Goal: Transaction & Acquisition: Purchase product/service

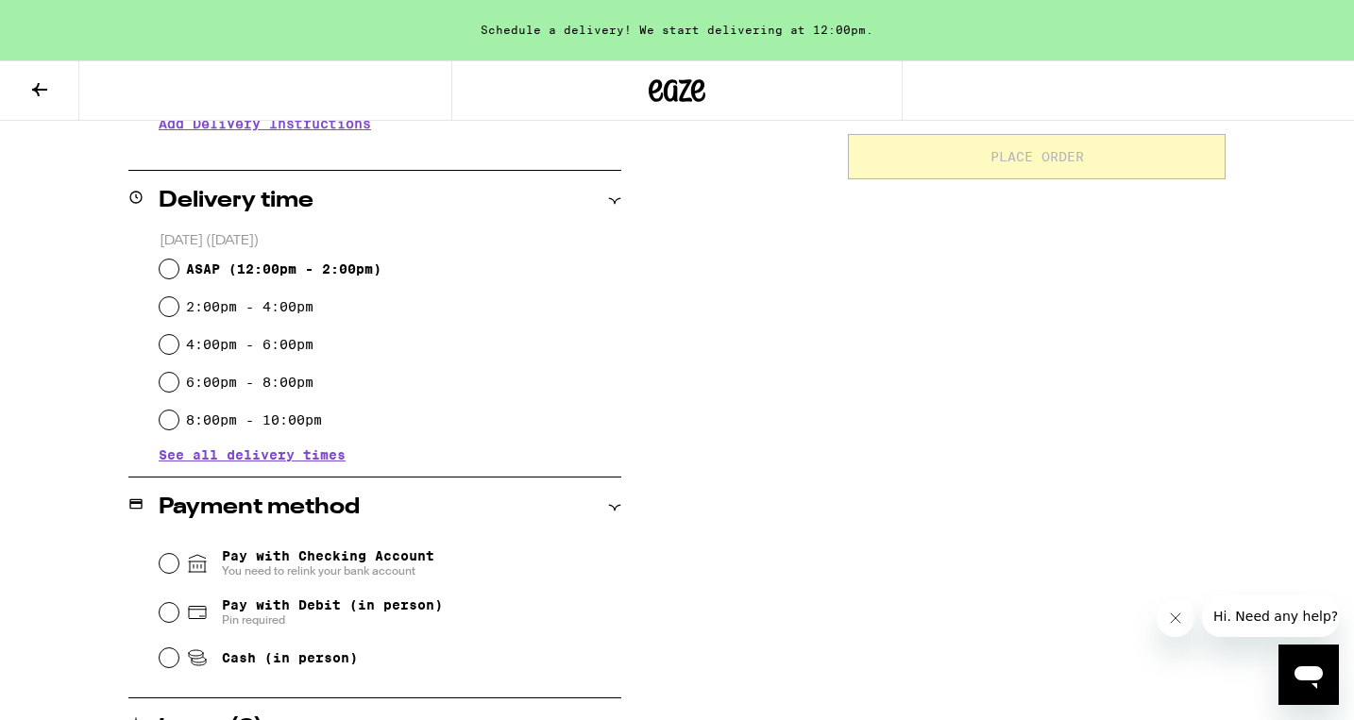
scroll to position [423, 0]
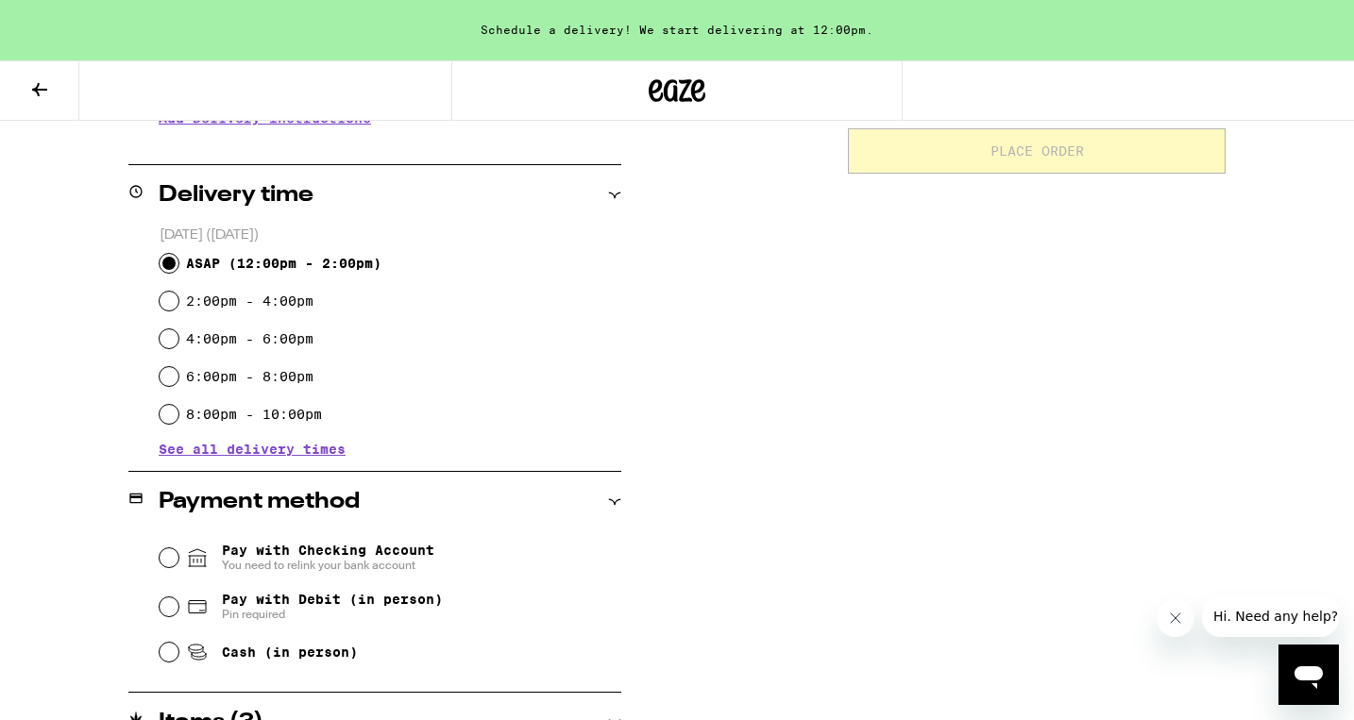
click at [172, 262] on input "ASAP ( 12:00pm - 2:00pm )" at bounding box center [169, 263] width 19 height 19
radio input "true"
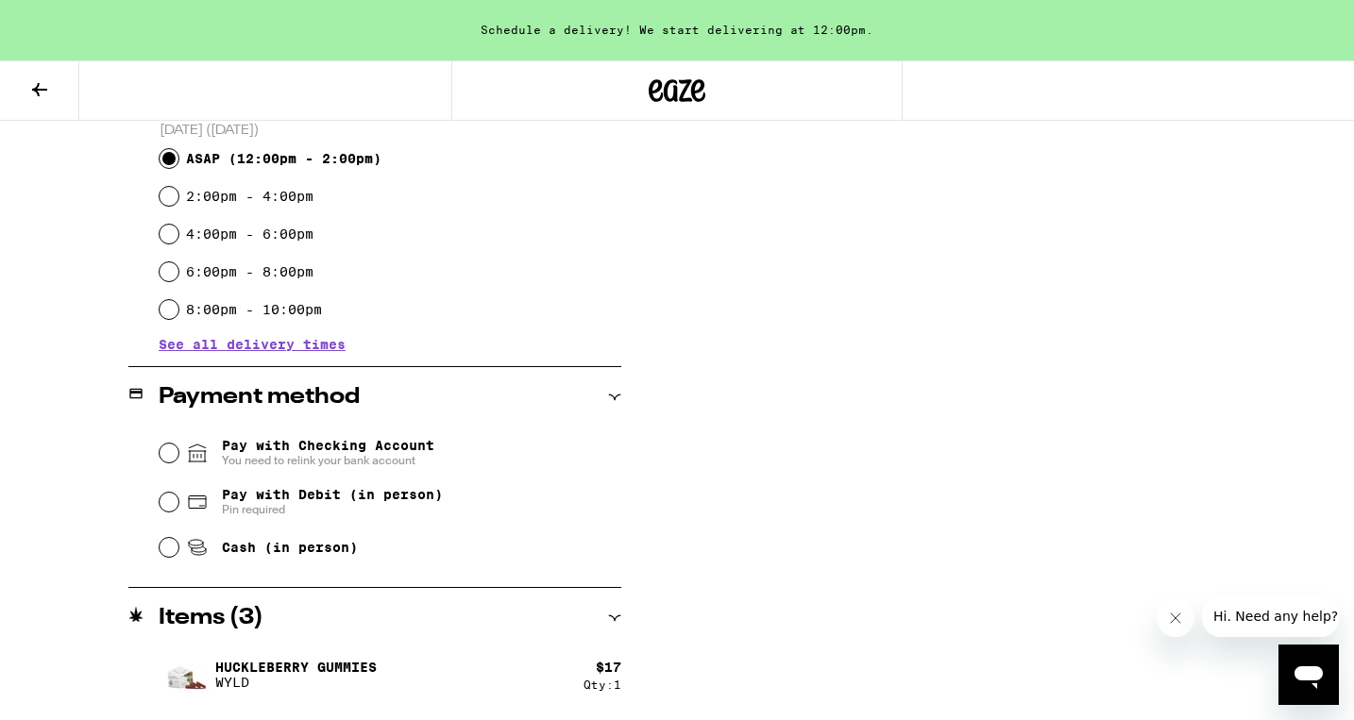
scroll to position [0, 0]
click at [171, 504] on input "Pay with Debit (in person) Pin required" at bounding box center [169, 502] width 19 height 19
radio input "true"
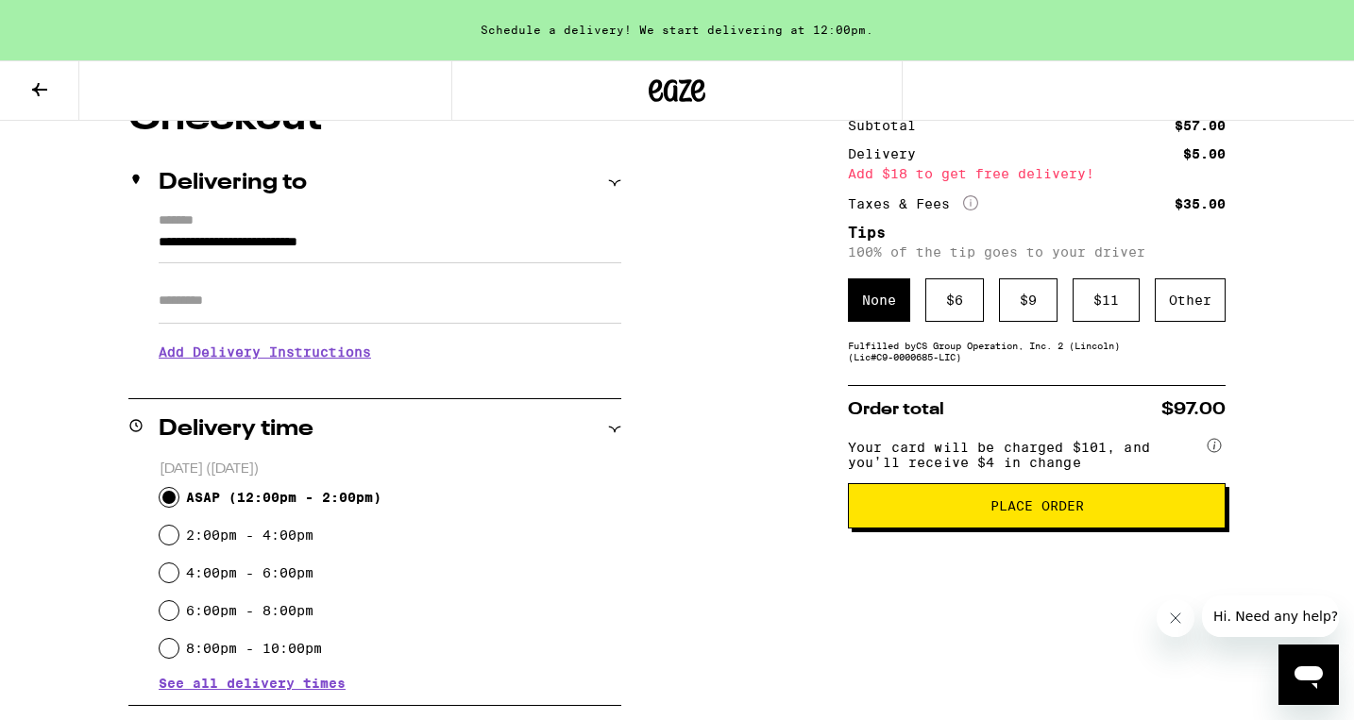
scroll to position [191, 0]
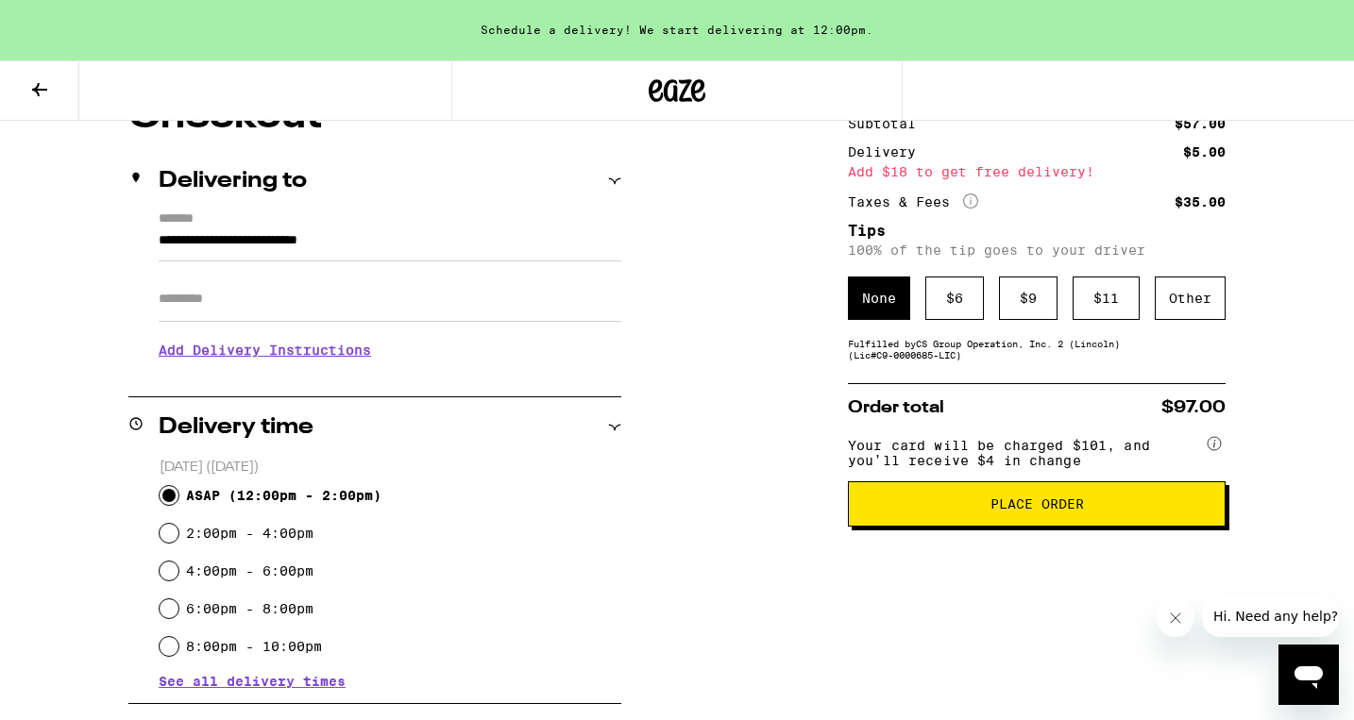
click at [920, 509] on span "Place Order" at bounding box center [1037, 504] width 346 height 13
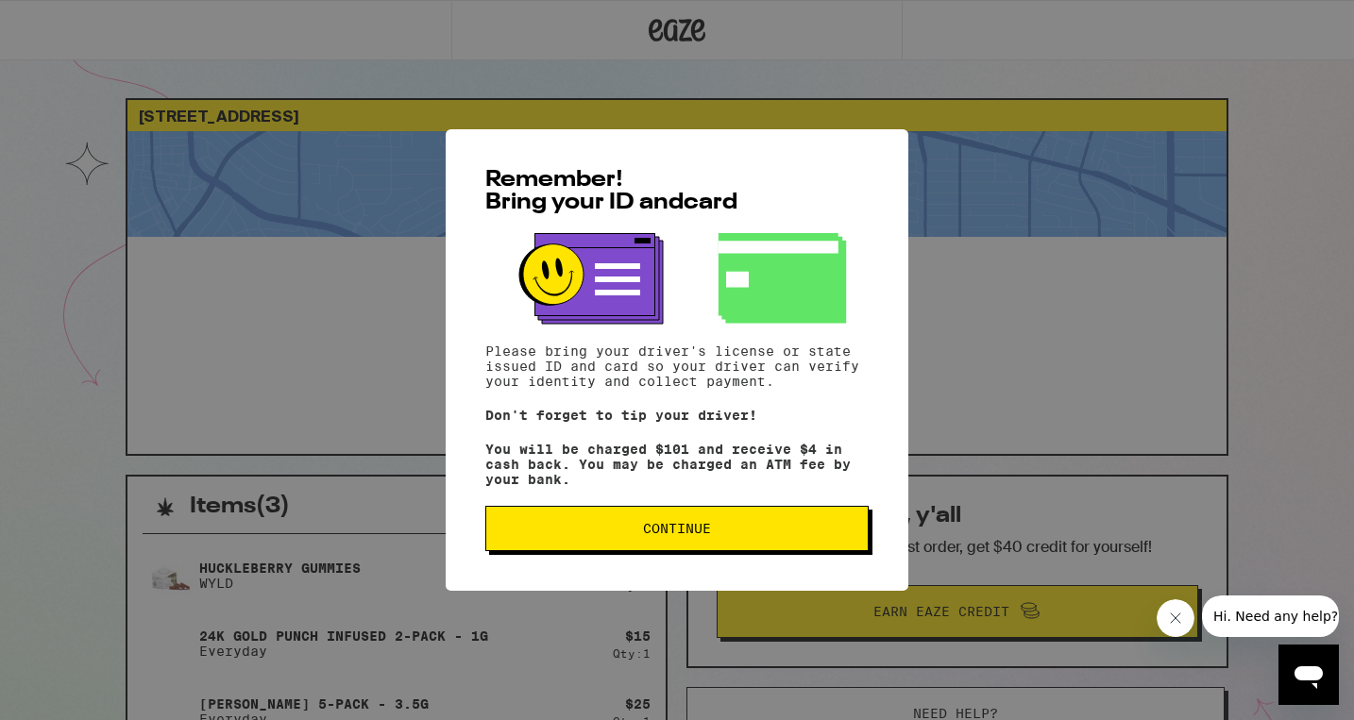
click at [761, 547] on button "Continue" at bounding box center [676, 528] width 383 height 45
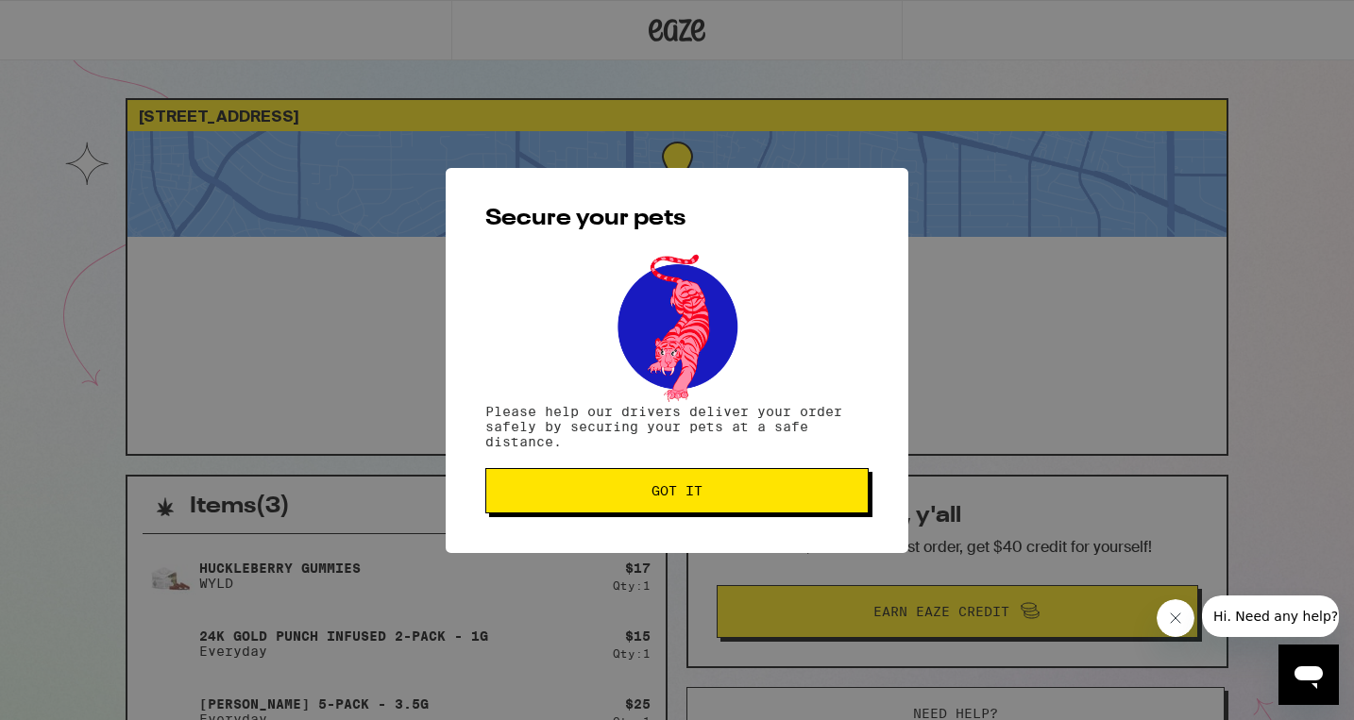
click at [747, 497] on span "Got it" at bounding box center [676, 490] width 351 height 13
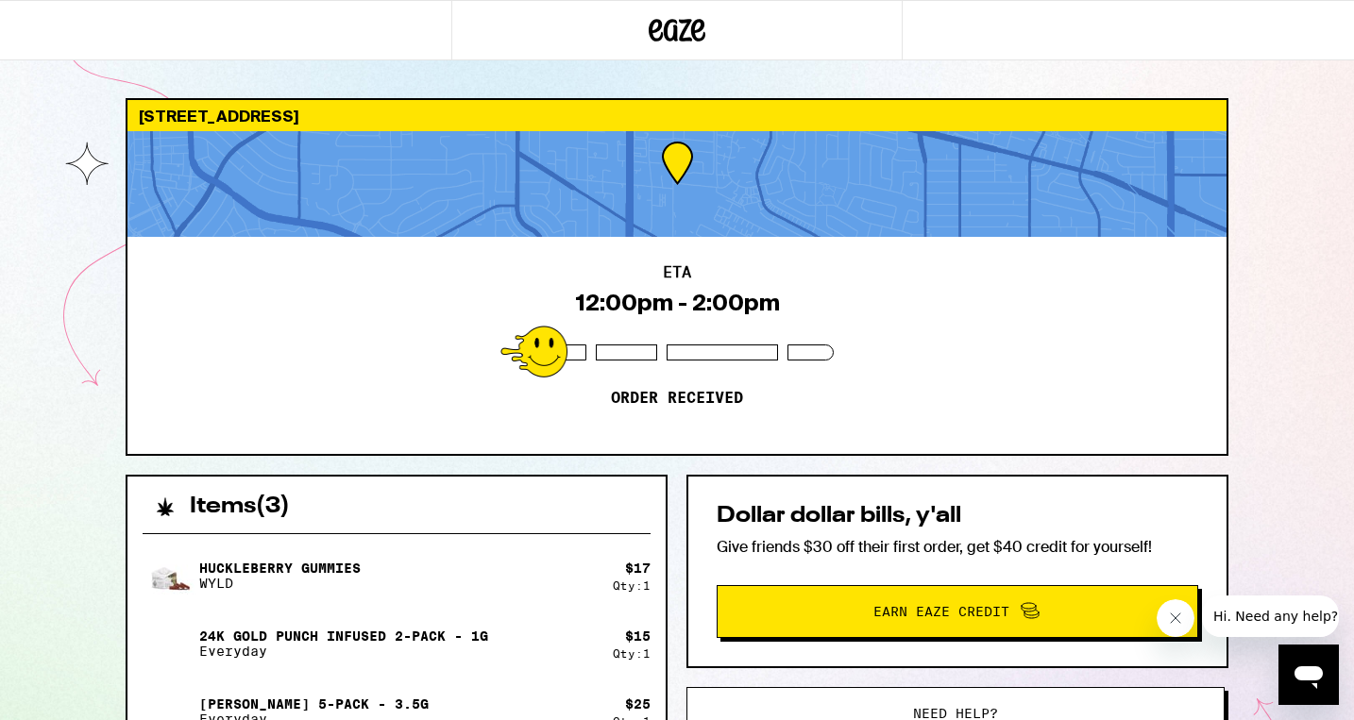
click at [1328, 359] on div "[STREET_ADDRESS] ETA 12:00pm - 2:00pm Order received Items ( 3 ) Huckleberry Gu…" at bounding box center [677, 540] width 1354 height 1081
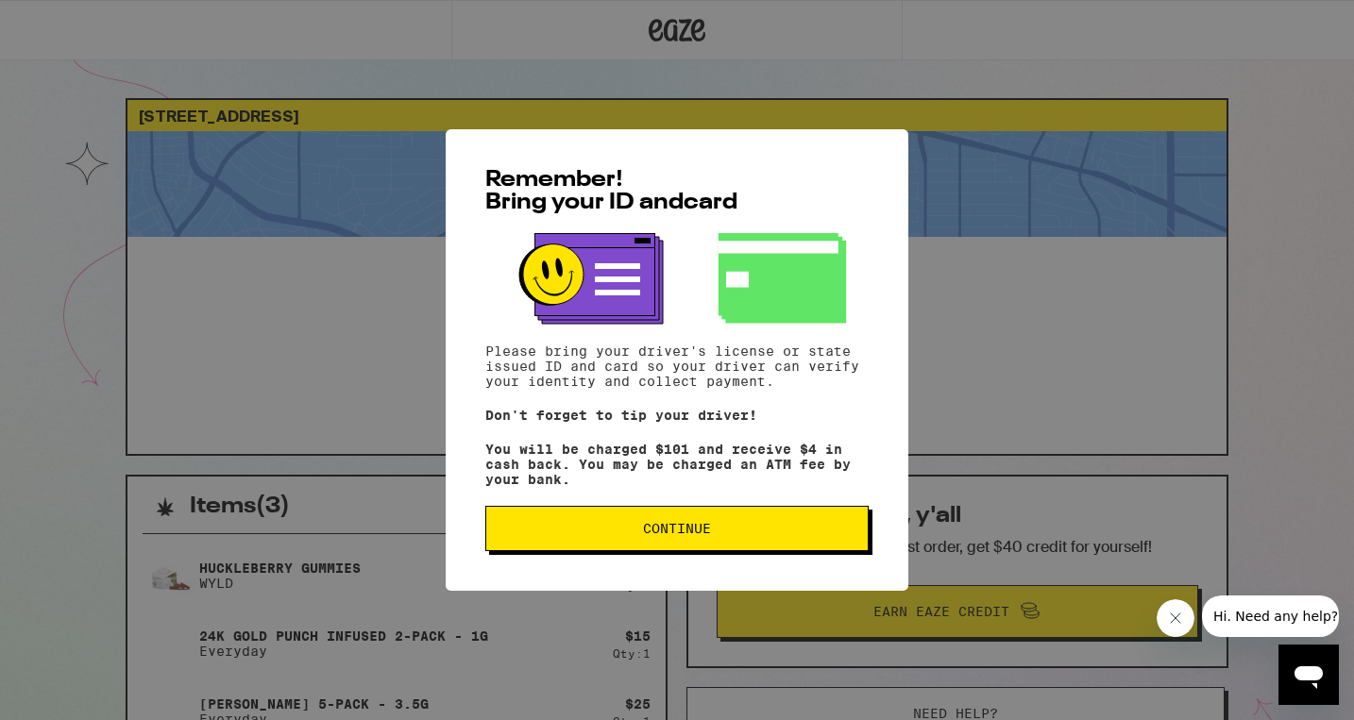
click at [540, 535] on span "Continue" at bounding box center [676, 528] width 351 height 13
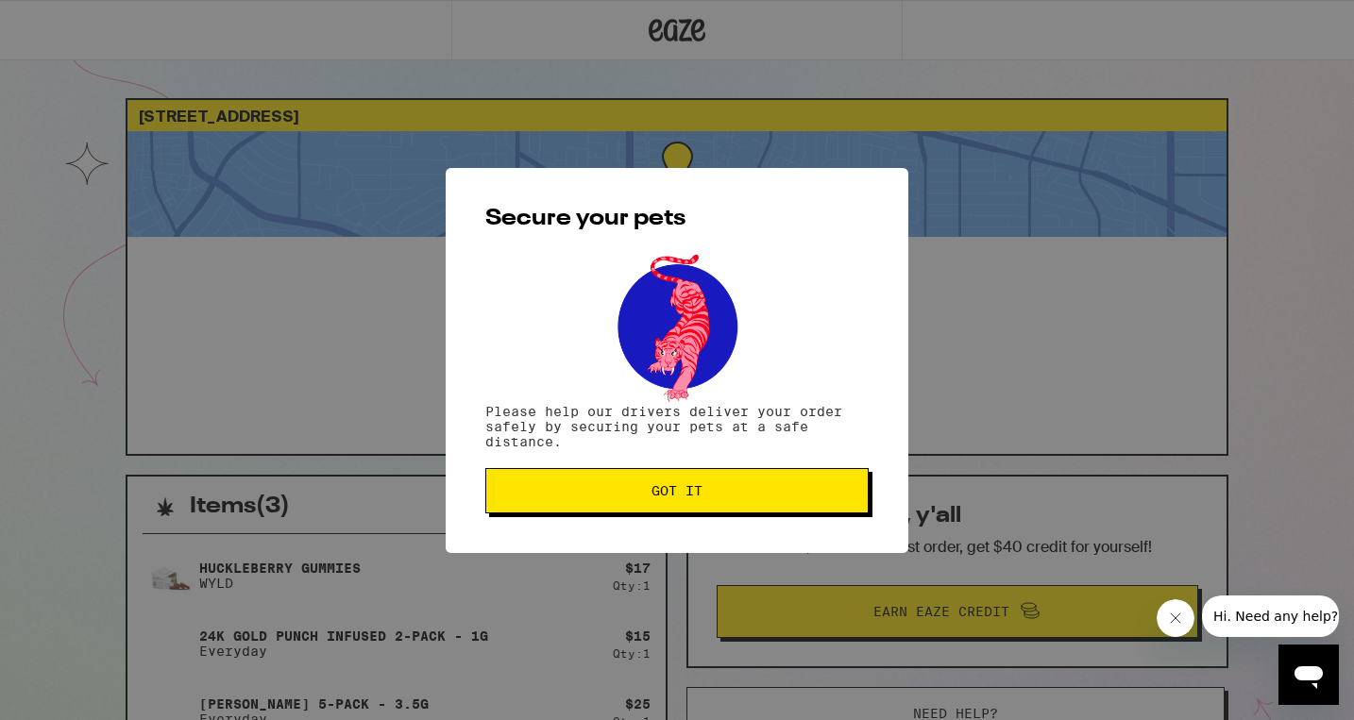
click at [568, 482] on button "Got it" at bounding box center [676, 490] width 383 height 45
